Goal: Task Accomplishment & Management: Manage account settings

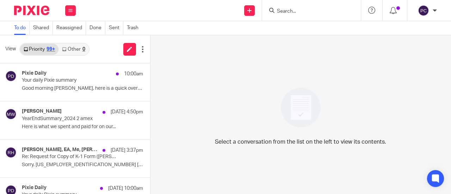
click at [66, 16] on div "Work Email Clients Team Reports Settings" at bounding box center [70, 10] width 25 height 21
click at [69, 36] on li "Work" at bounding box center [70, 33] width 19 height 10
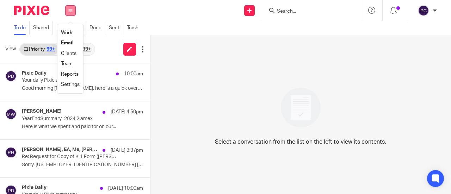
click at [70, 12] on icon at bounding box center [70, 10] width 4 height 4
click at [68, 33] on link "Work" at bounding box center [66, 32] width 11 height 5
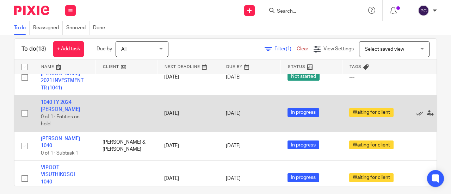
scroll to position [17, 0]
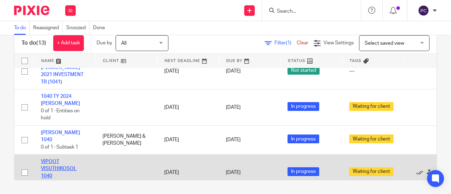
click at [47, 159] on link "VIPOOT VISUTHIKOSOL 1040" at bounding box center [59, 168] width 36 height 19
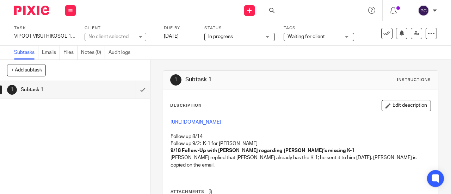
scroll to position [35, 0]
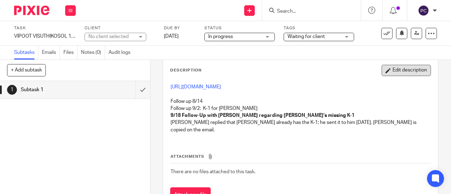
click at [400, 67] on button "Edit description" at bounding box center [406, 70] width 49 height 11
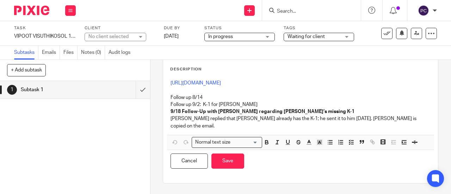
scroll to position [0, 0]
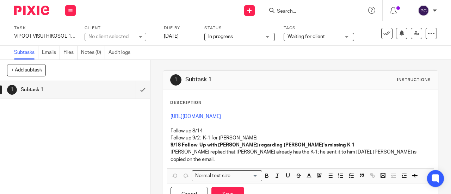
click at [386, 150] on p "David replied that Paul already has the K-1; he sent it to him on Monday. Paul …" at bounding box center [301, 156] width 260 height 14
click at [386, 149] on p "David replied that Paul already has the K-1; he sent it to him on Monday. Paul …" at bounding box center [301, 156] width 260 height 14
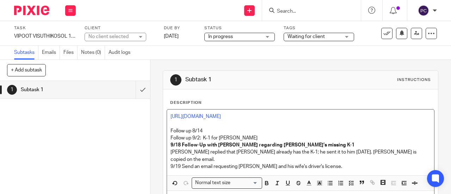
scroll to position [32, 0]
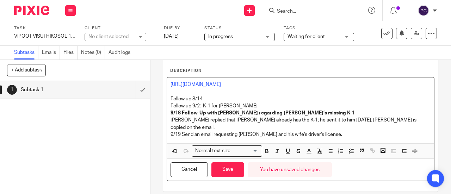
click at [177, 131] on p "9/19 Send an email requesting Paul and his wife's driver's license." at bounding box center [301, 134] width 260 height 7
click at [221, 166] on button "Save" at bounding box center [227, 169] width 33 height 15
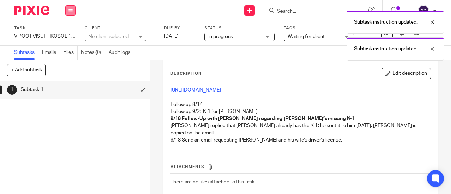
click at [69, 8] on icon at bounding box center [70, 10] width 4 height 4
click at [73, 34] on link "Work" at bounding box center [67, 32] width 12 height 5
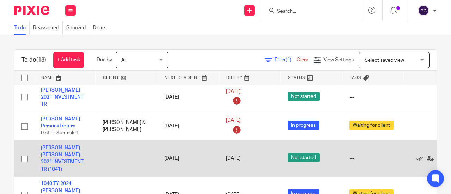
scroll to position [210, 0]
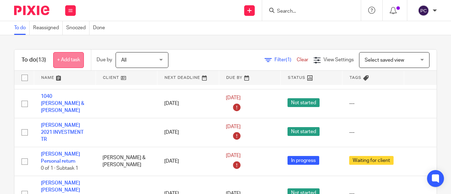
click at [74, 58] on link "+ Add task" at bounding box center [68, 60] width 31 height 16
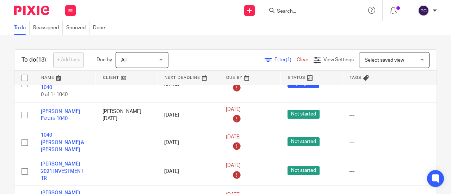
scroll to position [0, 0]
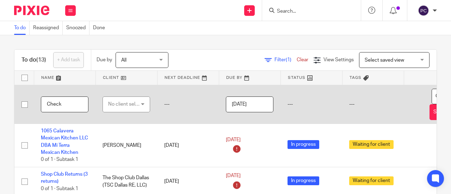
type input "Check"
click at [117, 105] on div "No client selected" at bounding box center [124, 104] width 33 height 15
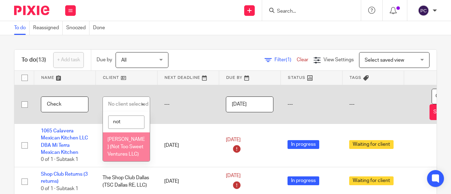
type input "not"
click at [115, 145] on span "[PERSON_NAME] (Not Too Sweet Ventures LLC)" at bounding box center [125, 146] width 37 height 19
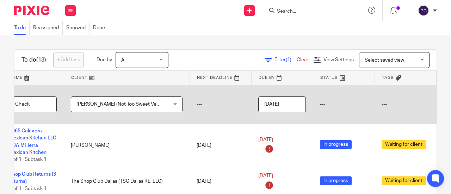
scroll to position [0, 36]
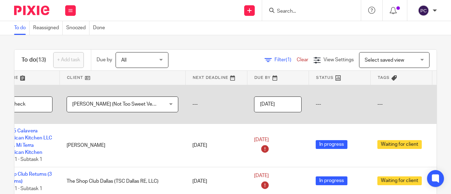
click at [196, 119] on td "---" at bounding box center [216, 104] width 62 height 39
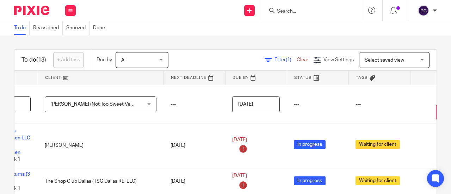
scroll to position [0, 99]
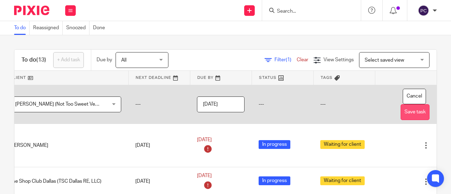
click at [402, 110] on button "Save task" at bounding box center [415, 112] width 29 height 16
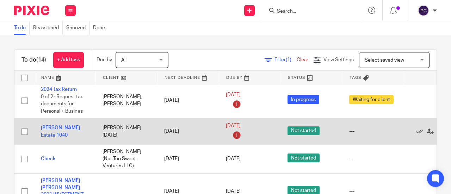
scroll to position [282, 0]
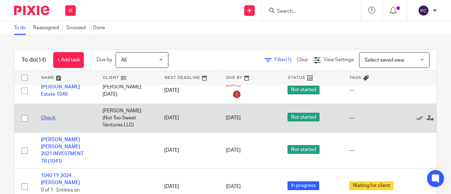
click at [51, 116] on link "Check" at bounding box center [48, 118] width 15 height 5
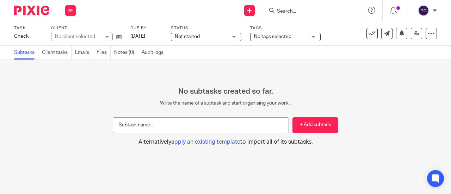
click at [207, 124] on input "text" at bounding box center [201, 125] width 176 height 16
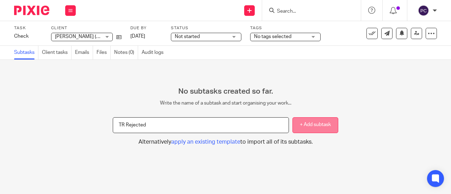
type input "TR Rejected"
click at [308, 123] on button "+ Add subtask" at bounding box center [315, 125] width 46 height 16
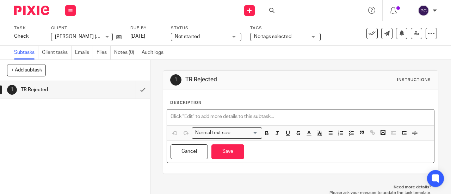
click at [199, 114] on p at bounding box center [301, 116] width 260 height 7
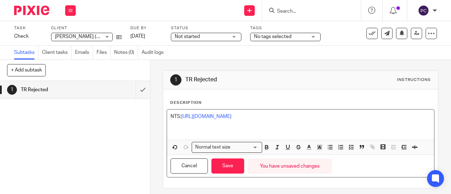
click at [210, 130] on p at bounding box center [301, 131] width 260 height 7
click at [176, 124] on p at bounding box center [301, 123] width 260 height 7
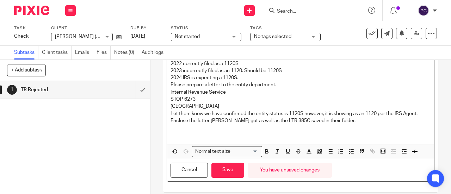
scroll to position [106, 0]
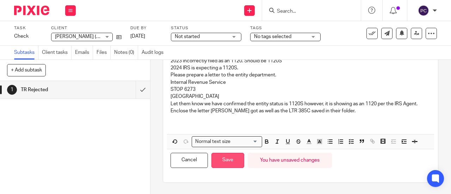
click at [217, 161] on button "Save" at bounding box center [227, 160] width 33 height 15
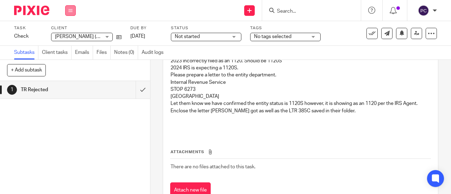
click at [71, 10] on icon at bounding box center [70, 10] width 4 height 4
click at [64, 33] on link "Work" at bounding box center [67, 32] width 12 height 5
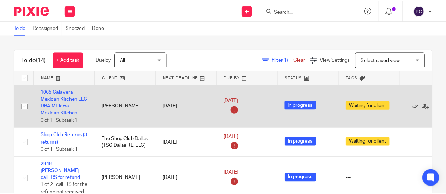
scroll to position [35, 0]
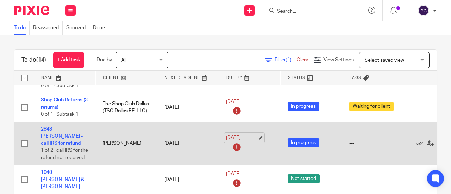
click at [237, 134] on link "[DATE]" at bounding box center [242, 137] width 32 height 7
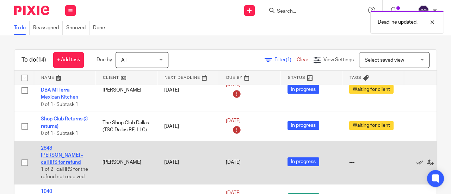
scroll to position [0, 0]
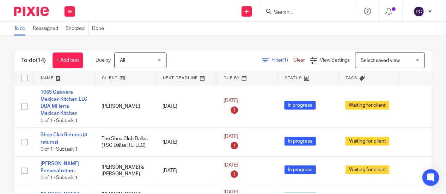
scroll to position [35, 0]
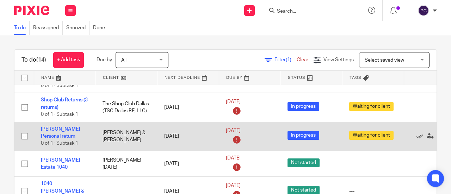
click at [235, 138] on icon at bounding box center [236, 139] width 11 height 11
click at [243, 132] on link "[DATE]" at bounding box center [242, 130] width 32 height 7
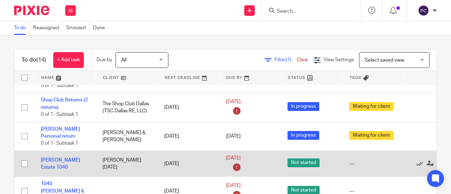
click at [22, 164] on input "checkbox" at bounding box center [24, 163] width 13 height 13
checkbox input "true"
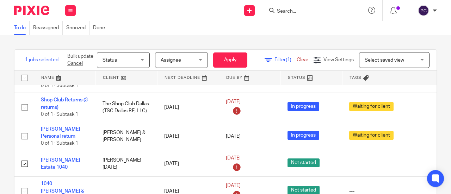
click at [113, 63] on span "Status" at bounding box center [121, 60] width 37 height 15
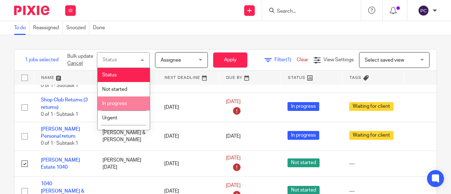
click at [117, 100] on li "In progress" at bounding box center [124, 104] width 52 height 14
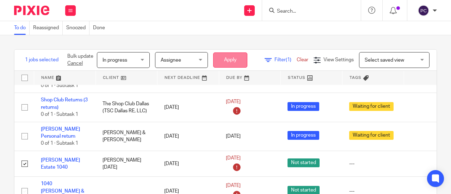
click at [227, 63] on button "Apply" at bounding box center [230, 60] width 34 height 15
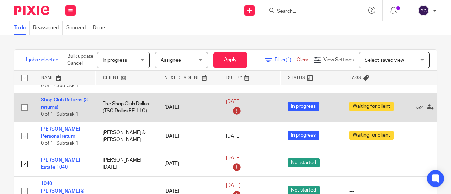
scroll to position [70, 0]
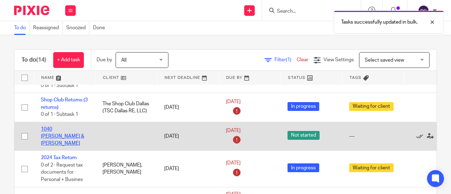
scroll to position [70, 0]
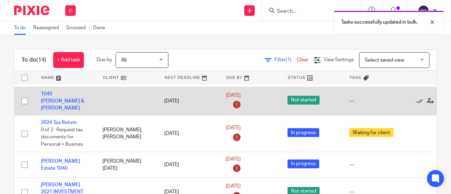
click at [25, 105] on input "checkbox" at bounding box center [24, 100] width 13 height 13
checkbox input "true"
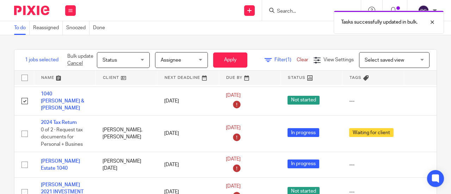
click at [129, 60] on span "Status" at bounding box center [121, 60] width 37 height 15
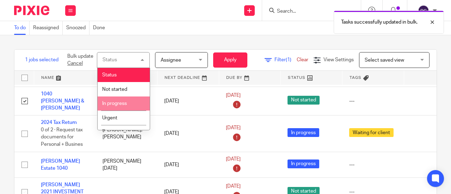
click at [119, 102] on span "In progress" at bounding box center [114, 103] width 25 height 5
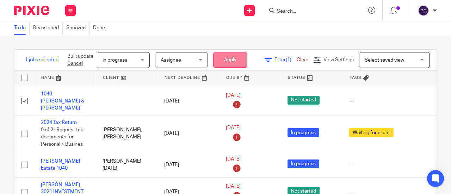
click at [228, 62] on button "Apply" at bounding box center [230, 60] width 34 height 15
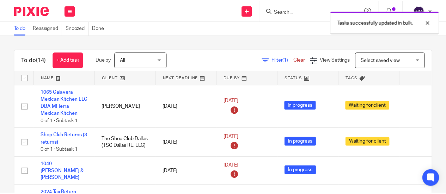
scroll to position [35, 0]
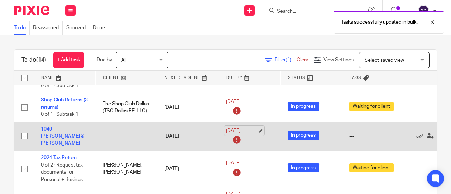
click at [238, 135] on link "[DATE]" at bounding box center [242, 130] width 32 height 7
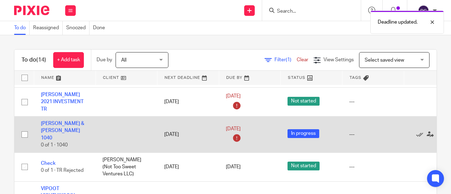
scroll to position [176, 0]
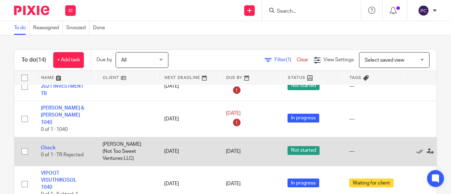
click at [23, 152] on input "checkbox" at bounding box center [24, 151] width 13 height 13
checkbox input "true"
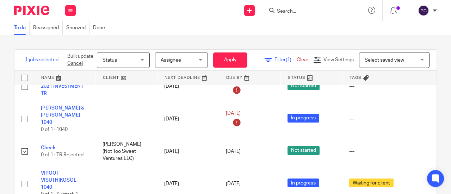
click at [111, 62] on span "Status" at bounding box center [110, 60] width 14 height 5
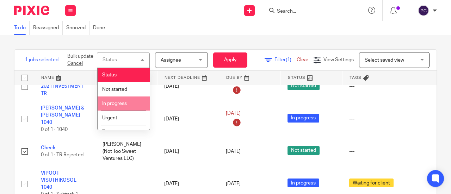
click at [122, 104] on span "In progress" at bounding box center [114, 103] width 25 height 5
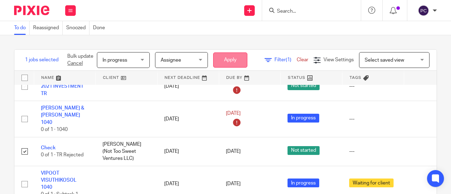
click at [235, 61] on button "Apply" at bounding box center [230, 60] width 34 height 15
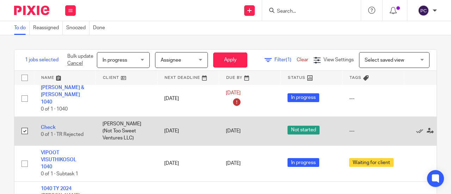
scroll to position [211, 0]
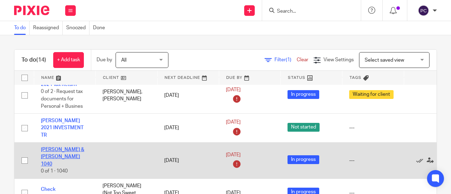
scroll to position [141, 0]
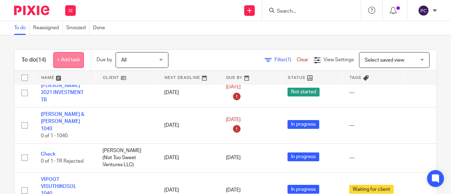
click at [69, 58] on link "+ Add task" at bounding box center [68, 60] width 31 height 16
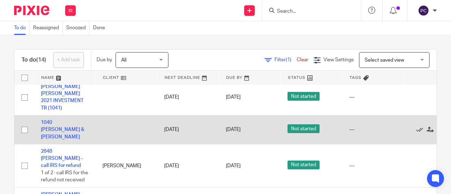
scroll to position [383, 0]
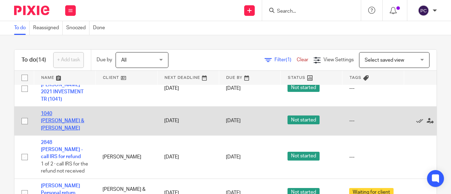
click at [51, 111] on link "1040 [PERSON_NAME] & [PERSON_NAME]" at bounding box center [62, 120] width 43 height 19
